Goal: Entertainment & Leisure: Consume media (video, audio)

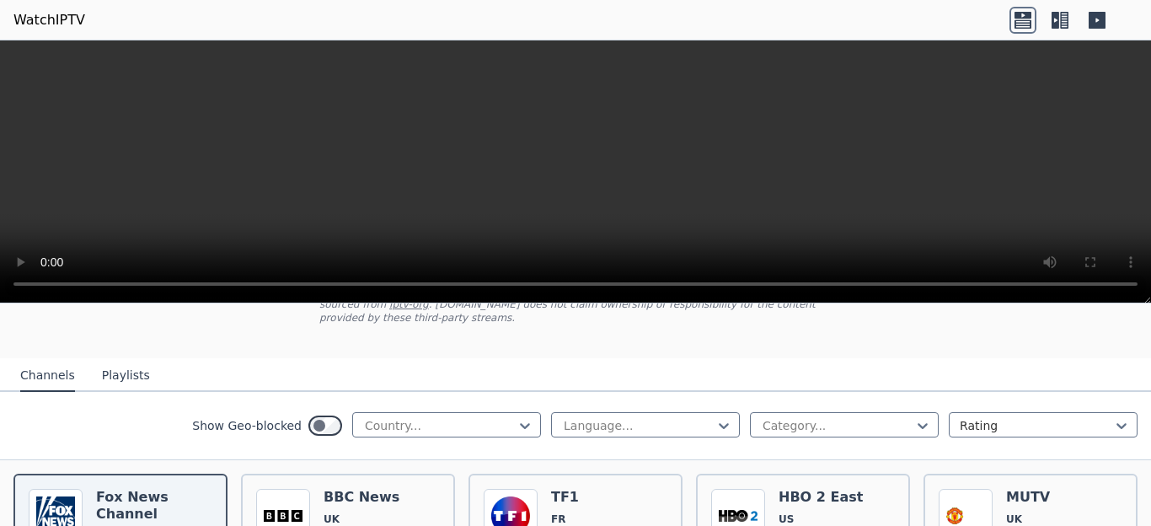
scroll to position [195, 0]
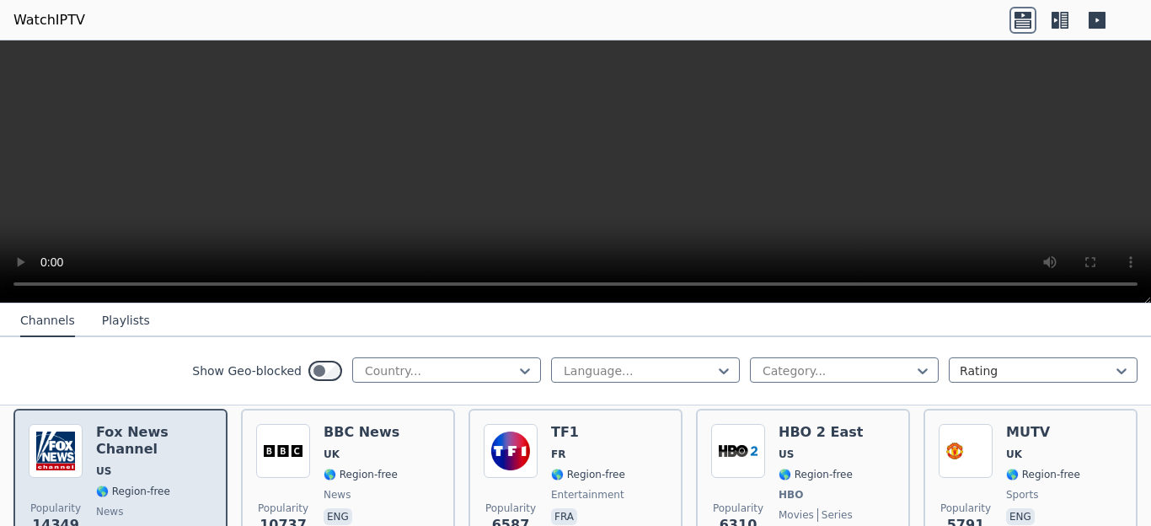
click at [158, 424] on h6 "Fox News Channel" at bounding box center [154, 441] width 116 height 34
click at [69, 429] on img at bounding box center [56, 451] width 54 height 54
click at [148, 424] on h6 "Fox News Channel" at bounding box center [154, 441] width 116 height 34
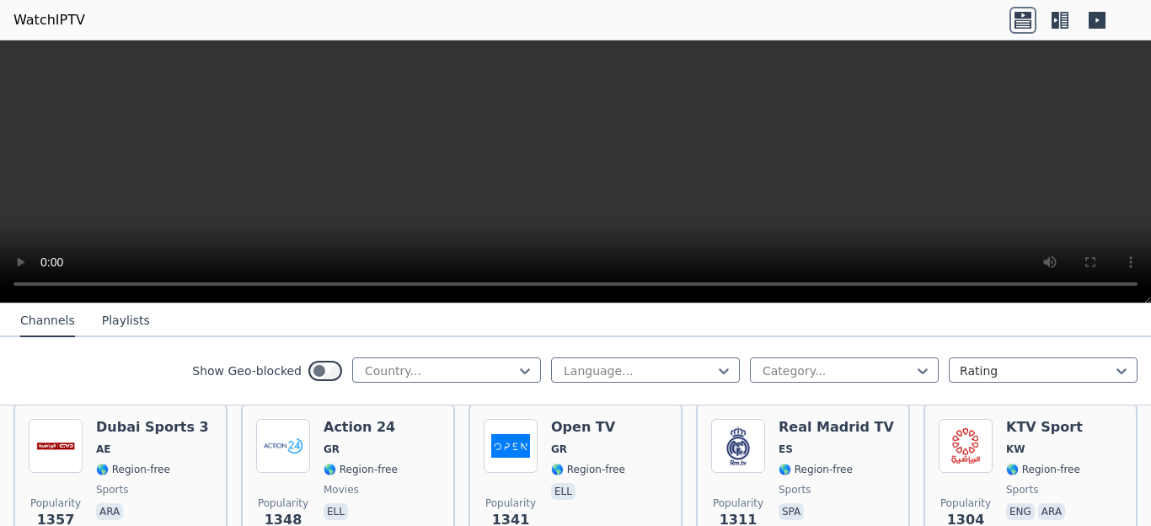
scroll to position [1397, 0]
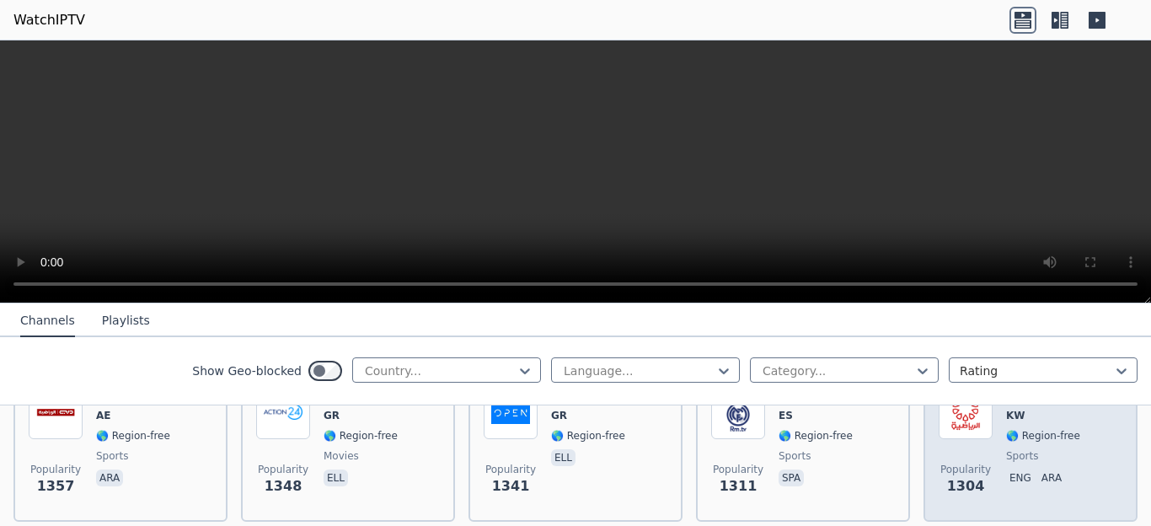
click at [1060, 433] on div "KTV Sport KW 🌎 Region-free sports eng ara" at bounding box center [1044, 445] width 77 height 121
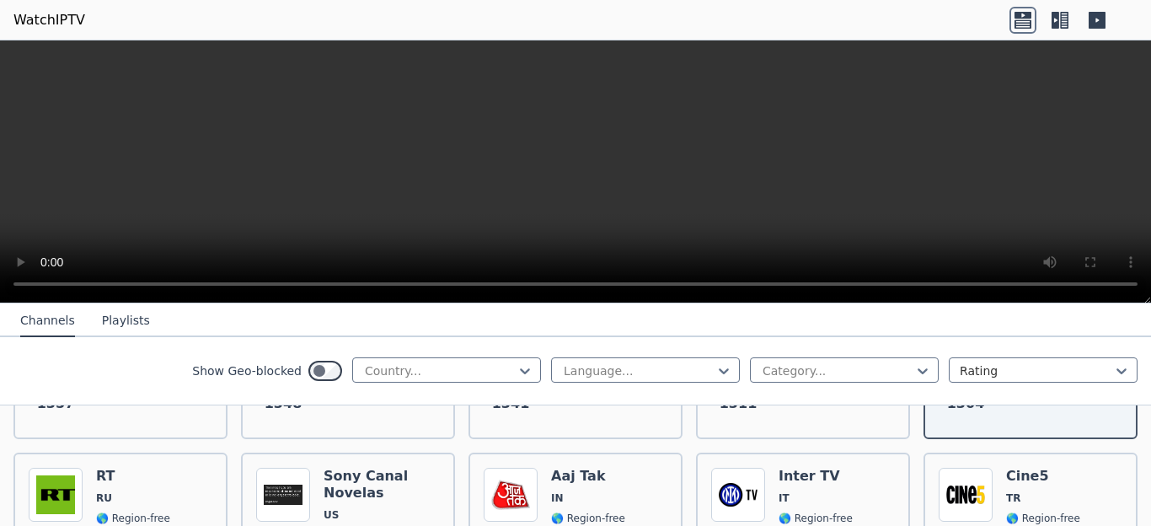
scroll to position [1510, 0]
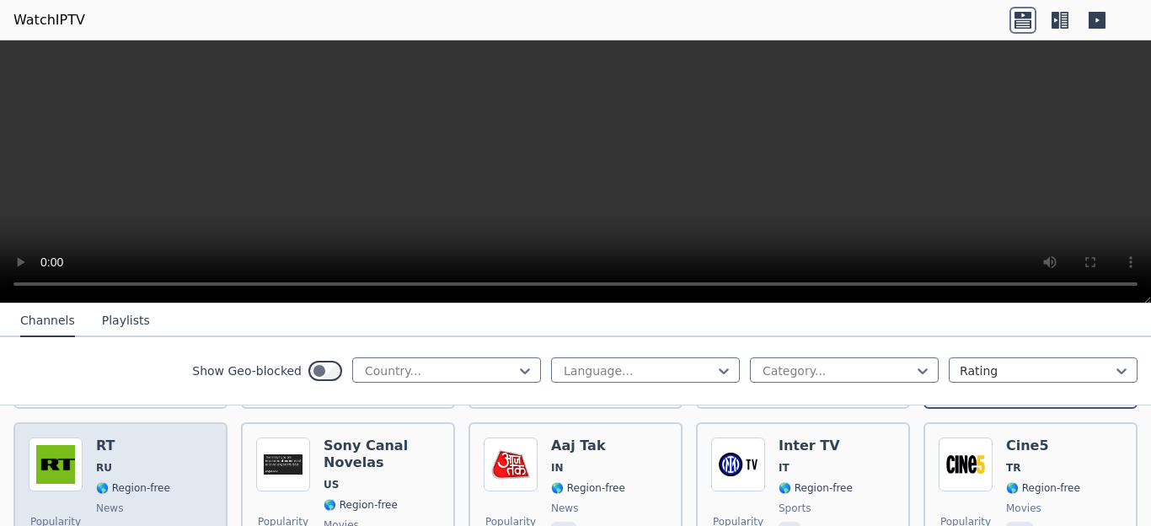
click at [170, 450] on div "Popularity 1294 RT RU 🌎 Region-free news eng" at bounding box center [121, 497] width 184 height 121
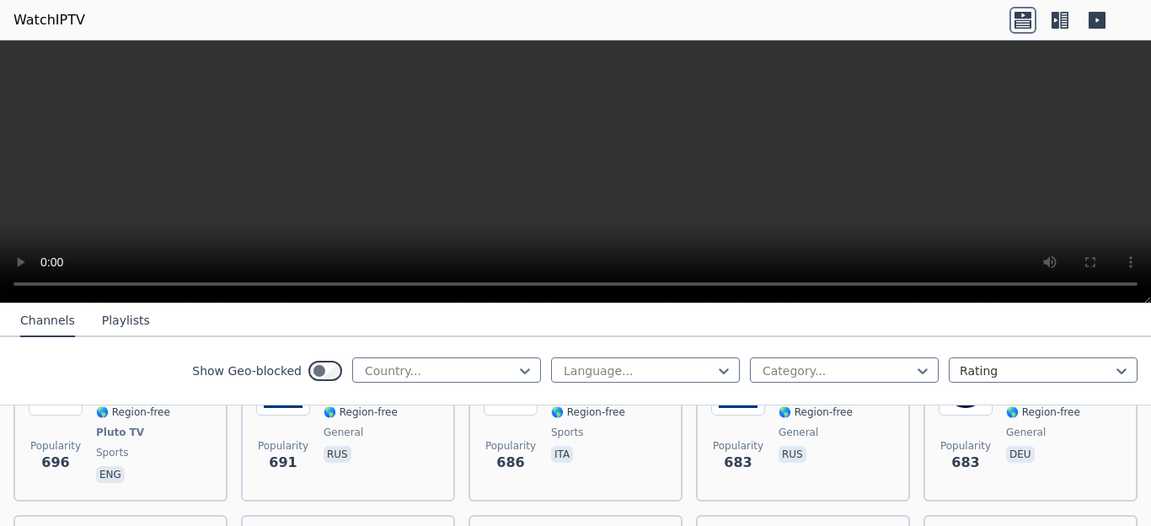
scroll to position [3667, 0]
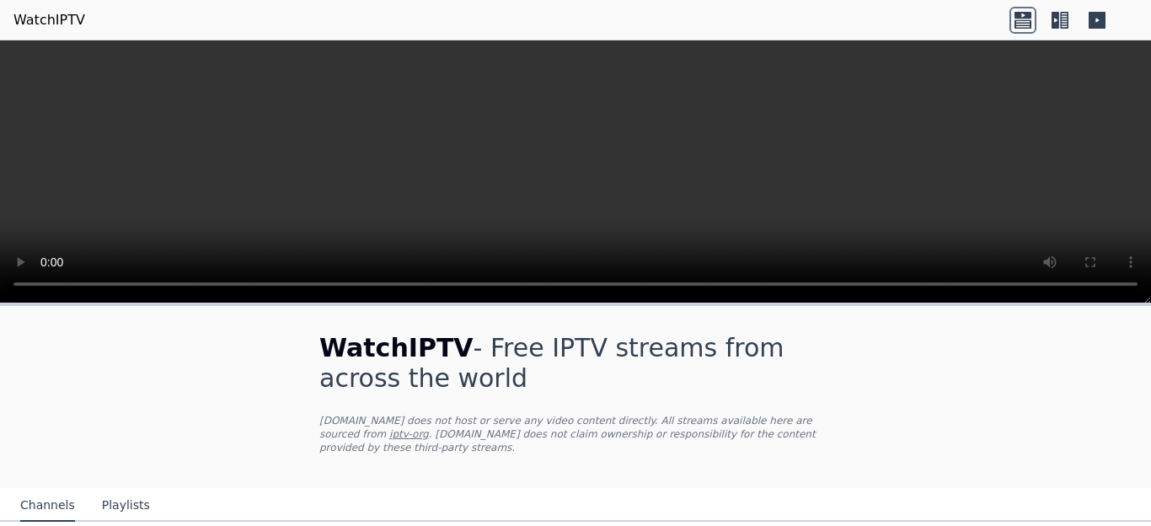
scroll to position [195, 0]
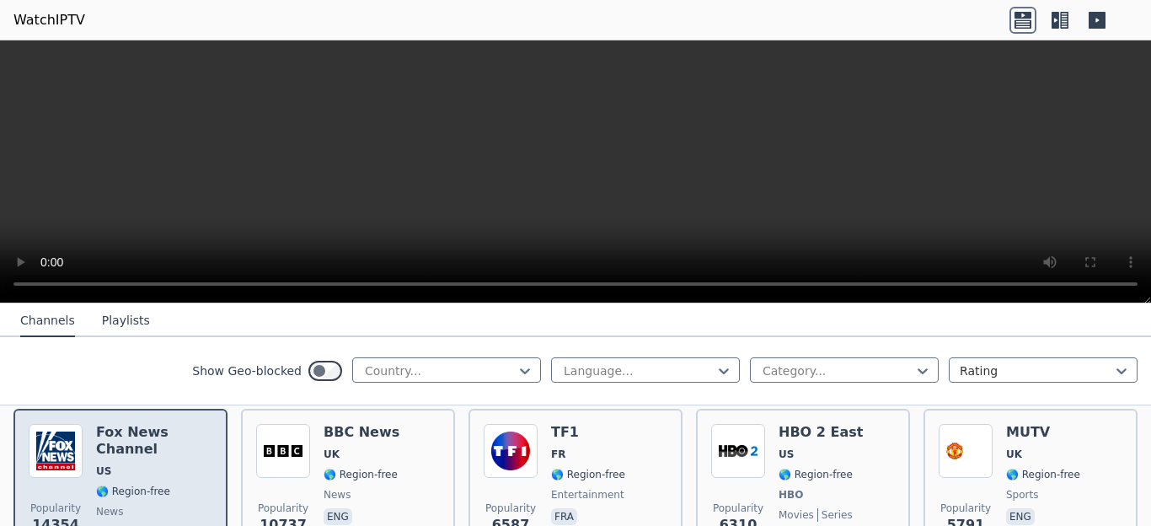
click at [169, 431] on div "[PERSON_NAME] US 🌎 Region-free news eng" at bounding box center [154, 486] width 116 height 125
click at [169, 424] on h6 "Fox News Channel" at bounding box center [154, 441] width 116 height 34
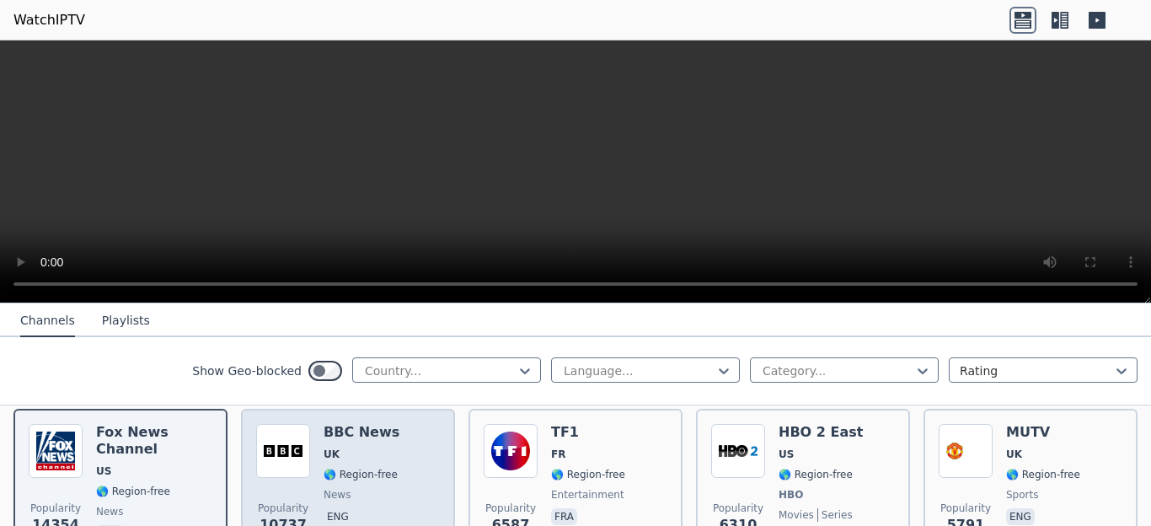
click at [381, 431] on div "BBC News UK 🌎 Region-free news eng" at bounding box center [362, 486] width 76 height 125
